Goal: Find specific page/section: Find specific page/section

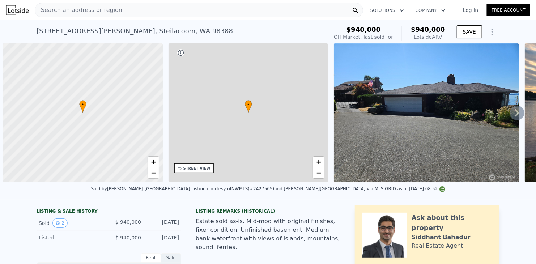
scroll to position [0, 3]
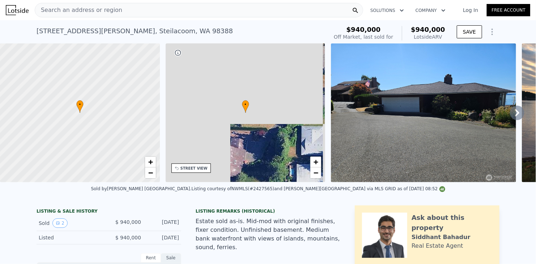
click at [103, 12] on span "Search an address or region" at bounding box center [78, 10] width 87 height 9
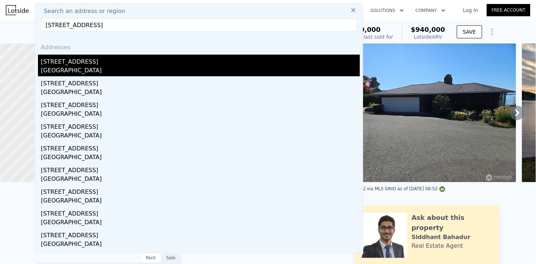
type input "[STREET_ADDRESS]"
click at [76, 67] on div "[GEOGRAPHIC_DATA]" at bounding box center [200, 71] width 319 height 10
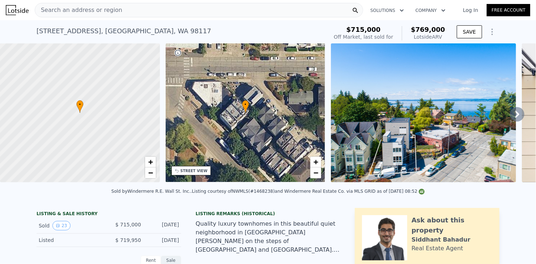
click at [510, 117] on icon at bounding box center [517, 114] width 14 height 14
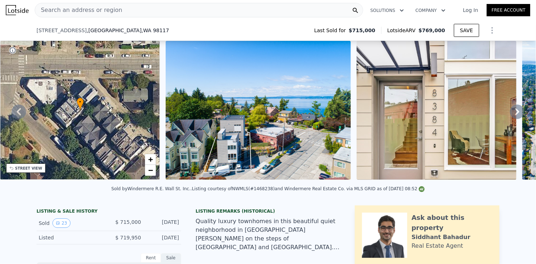
scroll to position [250, 0]
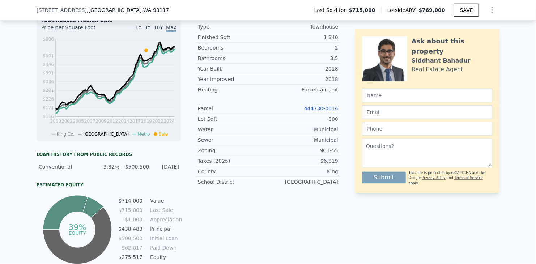
click at [314, 111] on link "444730-0014" at bounding box center [321, 109] width 34 height 6
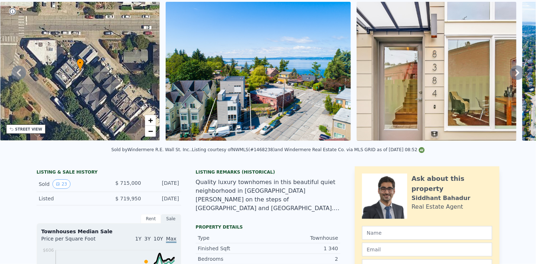
scroll to position [3, 0]
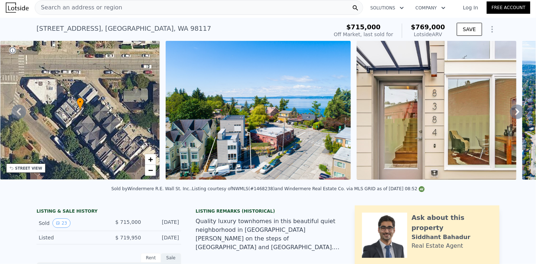
click at [237, 102] on img at bounding box center [258, 110] width 185 height 139
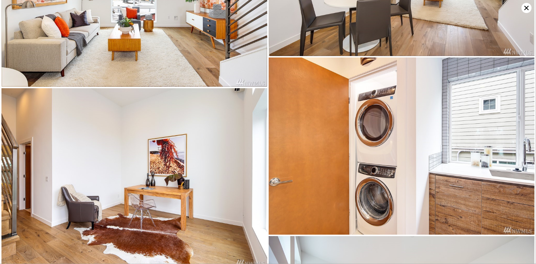
scroll to position [1286, 0]
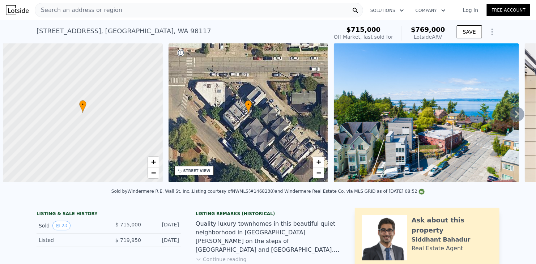
scroll to position [0, 3]
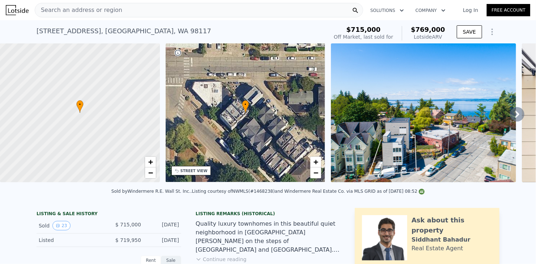
click at [147, 10] on div "Search an address or region" at bounding box center [199, 10] width 328 height 14
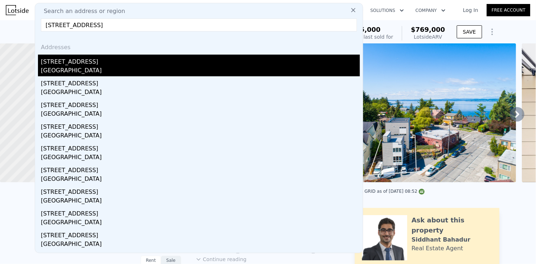
type input "8384 Loyal Way NW Seattle, WA 98117"
click at [76, 66] on div "[STREET_ADDRESS]" at bounding box center [200, 61] width 319 height 12
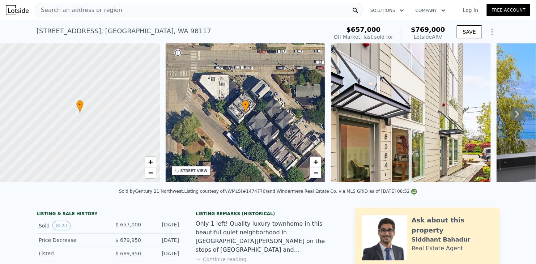
click at [515, 115] on icon at bounding box center [517, 114] width 4 height 7
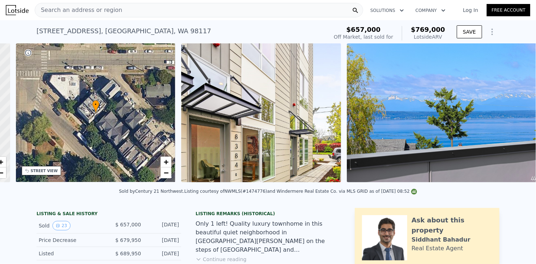
scroll to position [0, 168]
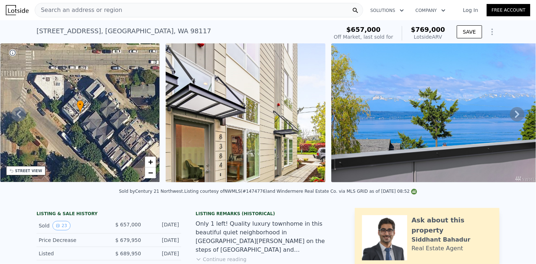
click at [512, 116] on icon at bounding box center [517, 114] width 14 height 14
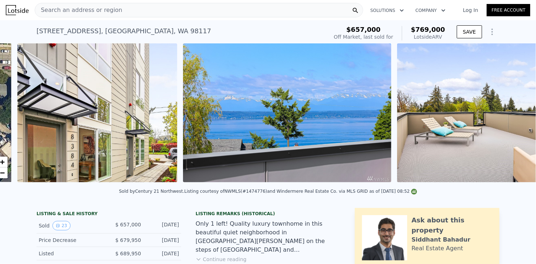
scroll to position [0, 331]
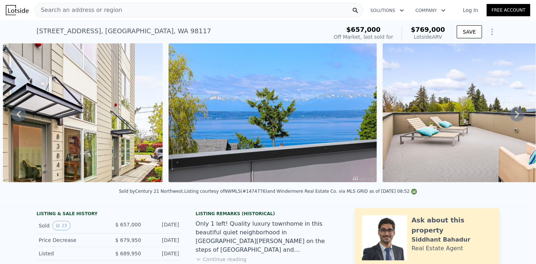
click at [512, 116] on icon at bounding box center [517, 114] width 14 height 14
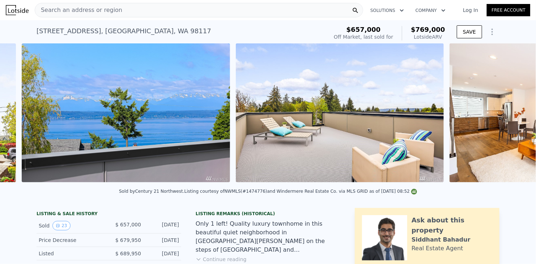
scroll to position [0, 496]
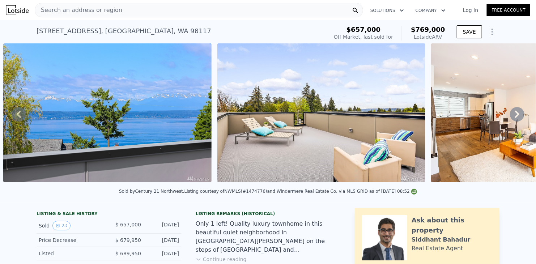
click at [512, 116] on icon at bounding box center [517, 114] width 14 height 14
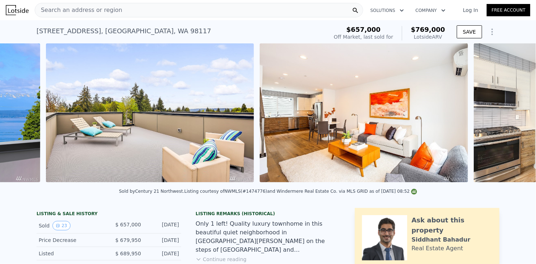
scroll to position [0, 710]
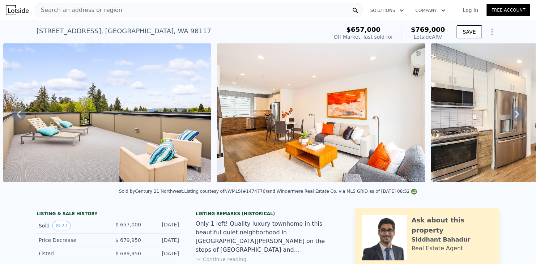
click at [512, 116] on icon at bounding box center [517, 114] width 14 height 14
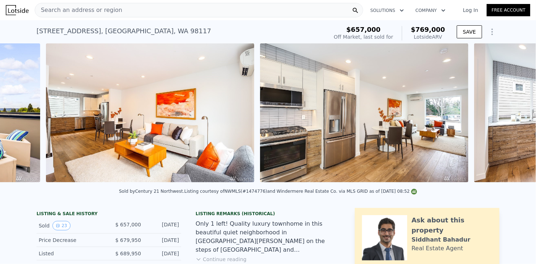
scroll to position [0, 924]
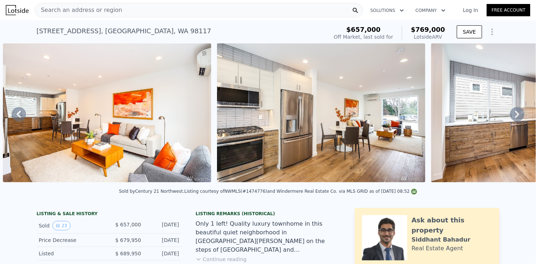
click at [512, 117] on icon at bounding box center [517, 114] width 14 height 14
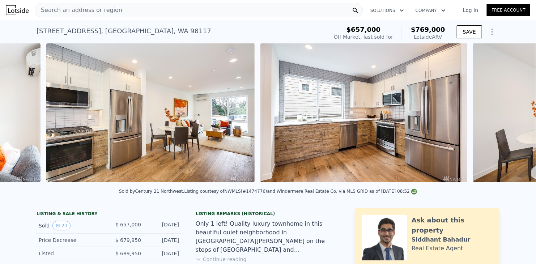
scroll to position [0, 1138]
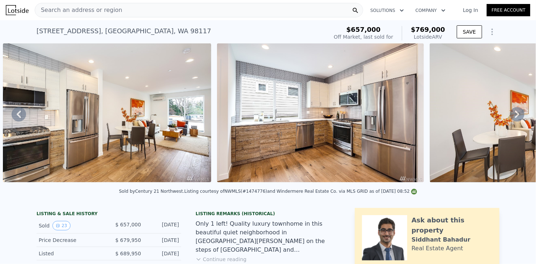
click at [515, 117] on icon at bounding box center [517, 114] width 4 height 7
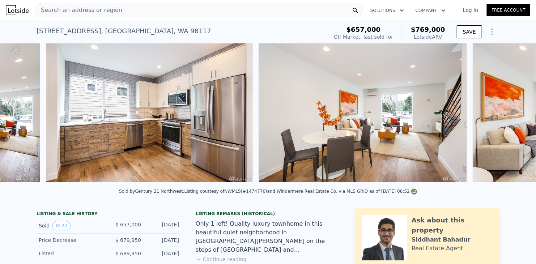
scroll to position [0, 1352]
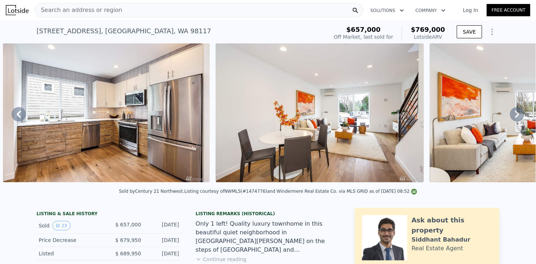
click at [515, 117] on icon at bounding box center [517, 114] width 4 height 7
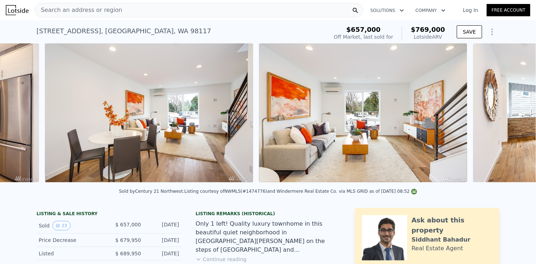
scroll to position [0, 1565]
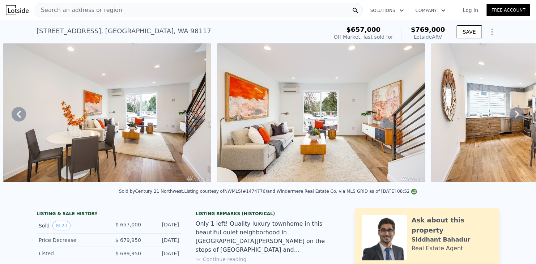
click at [515, 117] on icon at bounding box center [517, 114] width 4 height 7
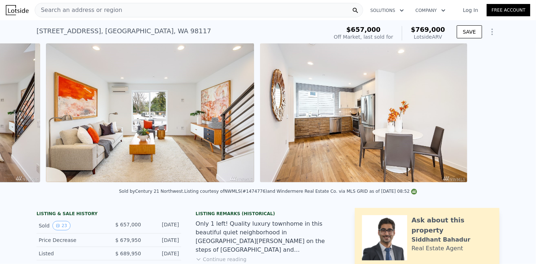
scroll to position [0, 1779]
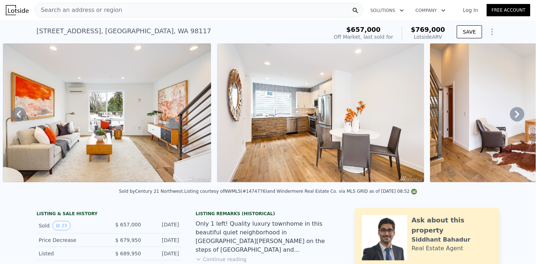
click at [515, 118] on icon at bounding box center [517, 114] width 4 height 7
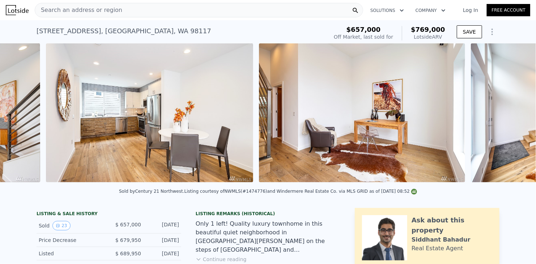
scroll to position [0, 1993]
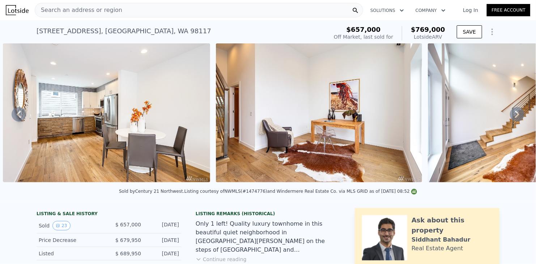
click at [515, 118] on icon at bounding box center [517, 114] width 4 height 7
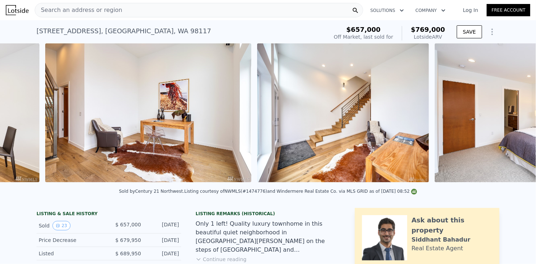
scroll to position [0, 2206]
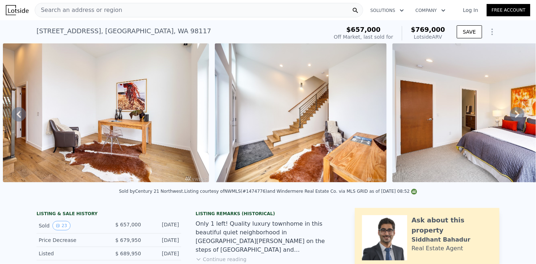
click at [515, 117] on icon at bounding box center [517, 114] width 4 height 7
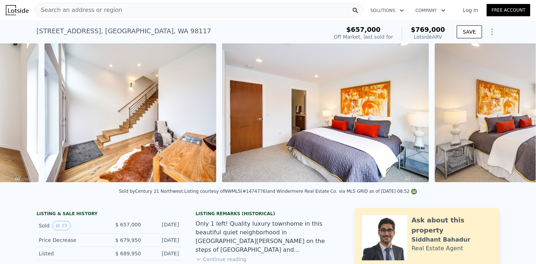
scroll to position [0, 2418]
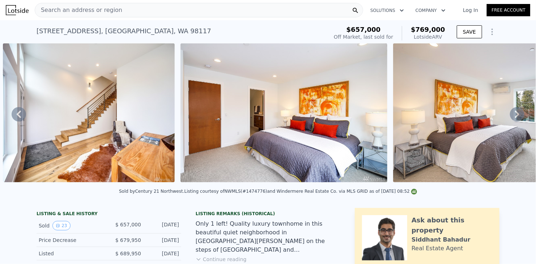
click at [515, 117] on icon at bounding box center [517, 114] width 4 height 7
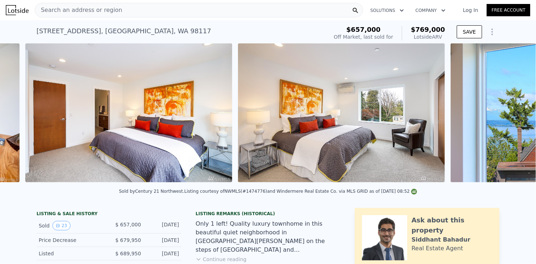
scroll to position [0, 2595]
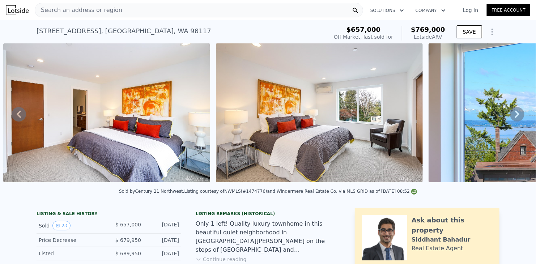
click at [515, 117] on icon at bounding box center [517, 114] width 4 height 7
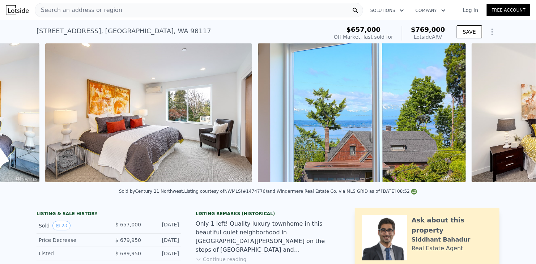
scroll to position [0, 2808]
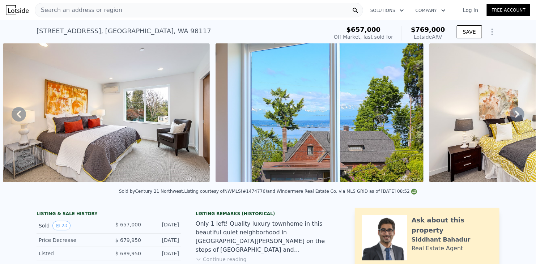
click at [515, 117] on icon at bounding box center [517, 114] width 4 height 7
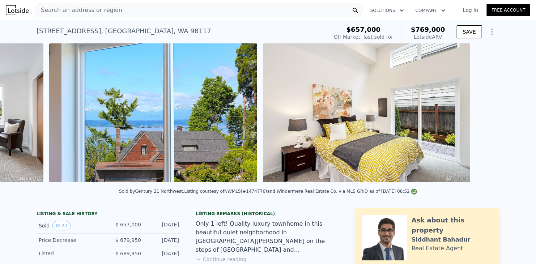
scroll to position [0, 3020]
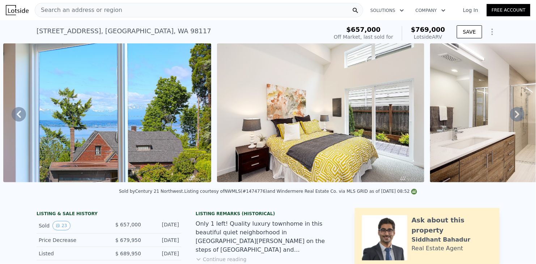
click at [515, 118] on icon at bounding box center [517, 114] width 4 height 7
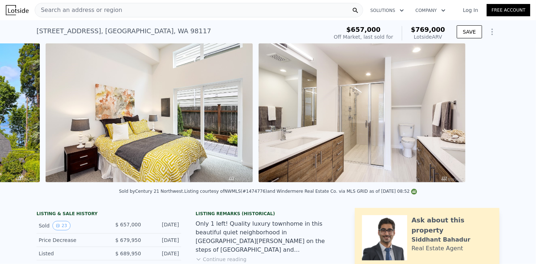
scroll to position [0, 3234]
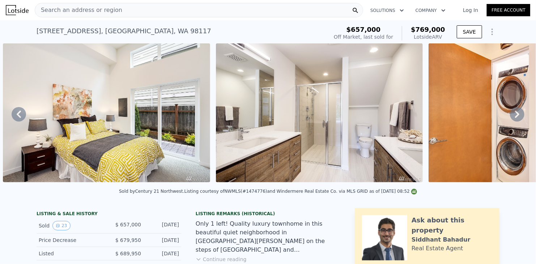
click at [515, 115] on icon at bounding box center [517, 114] width 4 height 7
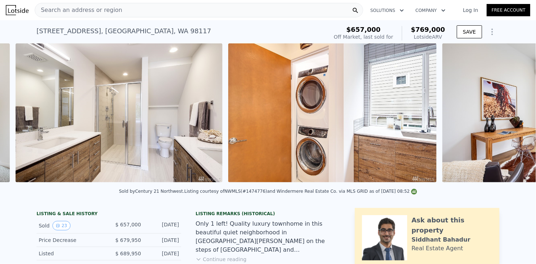
scroll to position [0, 3447]
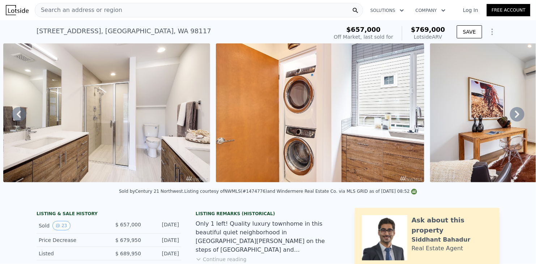
click at [515, 118] on icon at bounding box center [517, 114] width 4 height 7
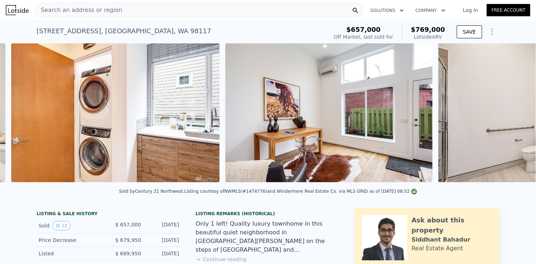
scroll to position [0, 3660]
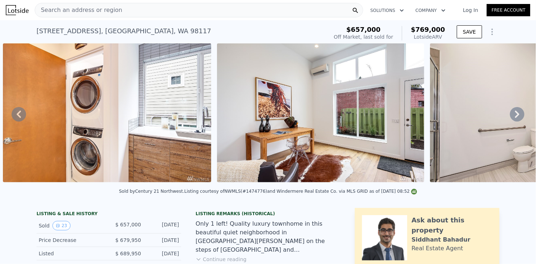
click at [512, 117] on icon at bounding box center [517, 114] width 14 height 14
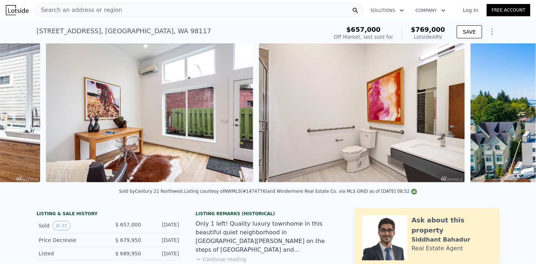
scroll to position [0, 3873]
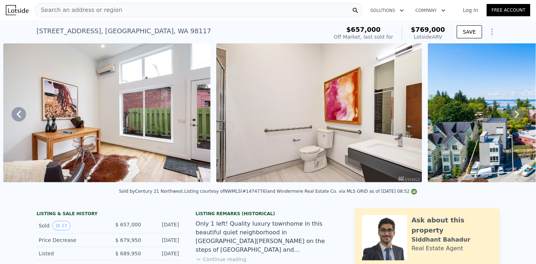
click at [512, 116] on icon at bounding box center [517, 114] width 14 height 14
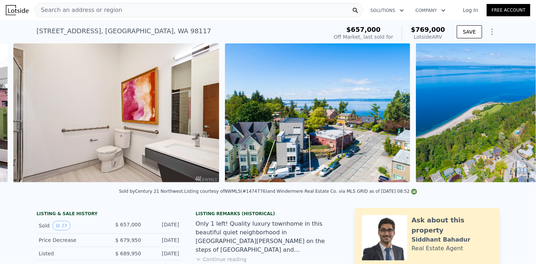
scroll to position [0, 4087]
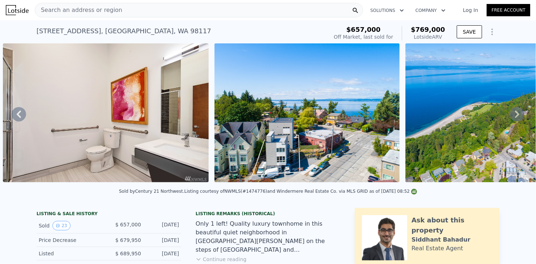
click at [512, 116] on icon at bounding box center [517, 114] width 14 height 14
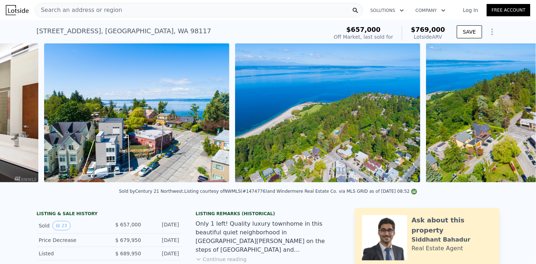
scroll to position [0, 4298]
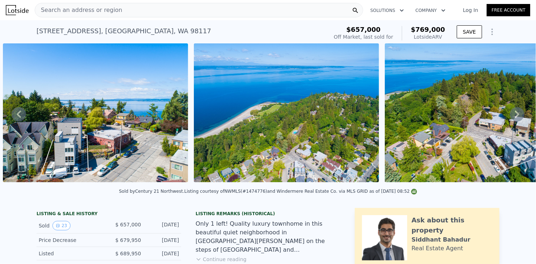
click at [515, 115] on icon at bounding box center [517, 114] width 4 height 7
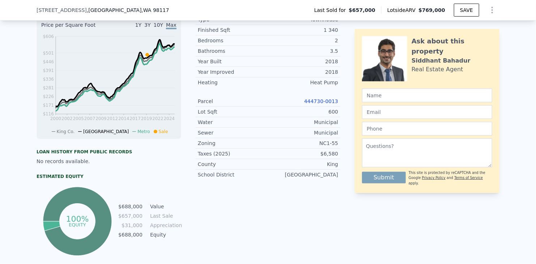
scroll to position [252, 0]
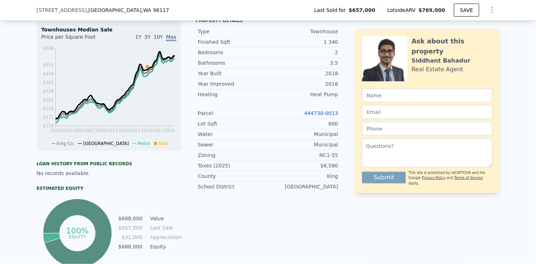
click at [319, 116] on link "444730-0013" at bounding box center [321, 113] width 34 height 6
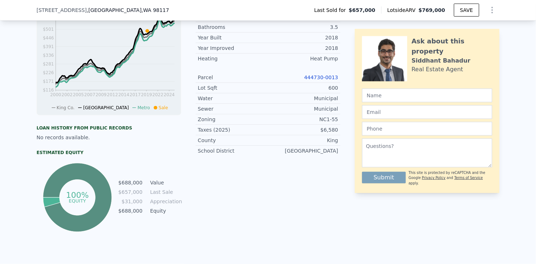
scroll to position [288, 0]
